Goal: Transaction & Acquisition: Purchase product/service

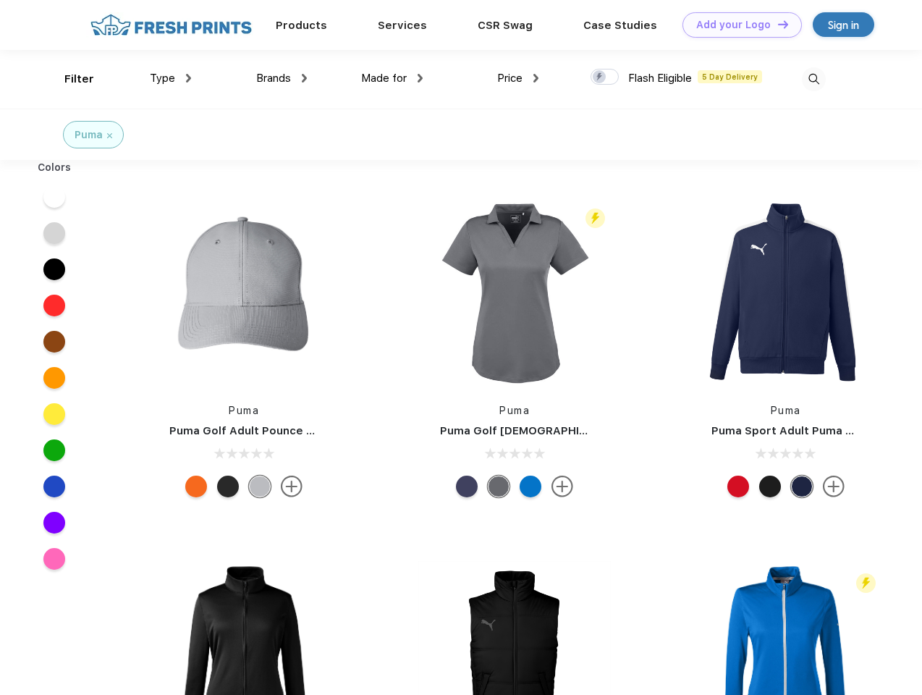
click at [737, 25] on link "Add your Logo Design Tool" at bounding box center [742, 24] width 119 height 25
click at [0, 0] on div "Design Tool" at bounding box center [0, 0] width 0 height 0
click at [777, 24] on link "Add your Logo Design Tool" at bounding box center [742, 24] width 119 height 25
click at [69, 79] on div "Filter" at bounding box center [79, 79] width 30 height 17
click at [171, 78] on span "Type" at bounding box center [162, 78] width 25 height 13
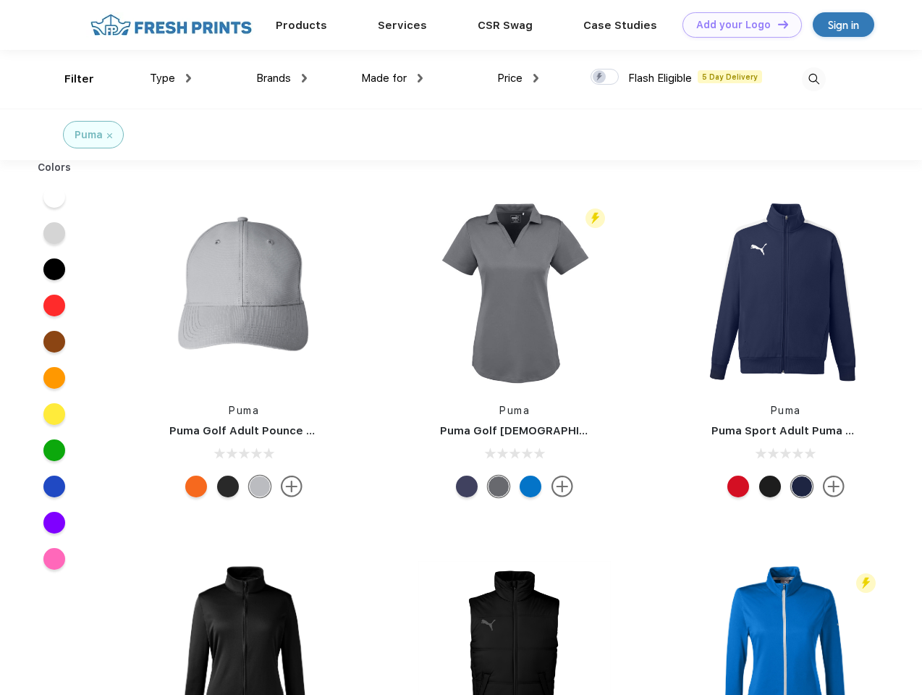
click at [282, 78] on span "Brands" at bounding box center [273, 78] width 35 height 13
click at [392, 78] on span "Made for" at bounding box center [384, 78] width 46 height 13
click at [518, 78] on span "Price" at bounding box center [509, 78] width 25 height 13
click at [605, 77] on div at bounding box center [605, 77] width 28 height 16
click at [600, 77] on input "checkbox" at bounding box center [595, 72] width 9 height 9
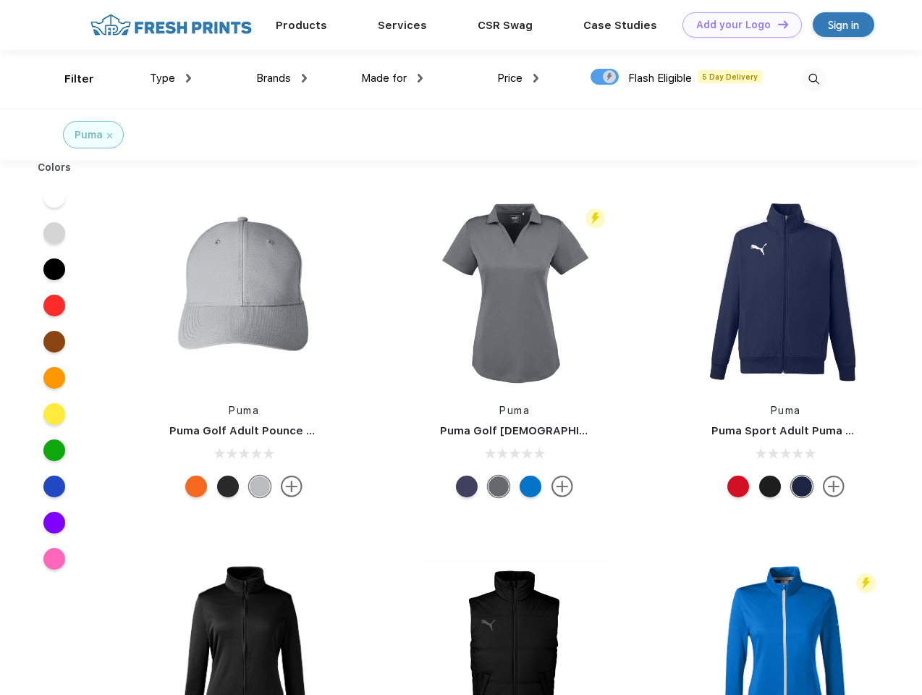
click at [814, 79] on img at bounding box center [814, 79] width 24 height 24
